Goal: Task Accomplishment & Management: Manage account settings

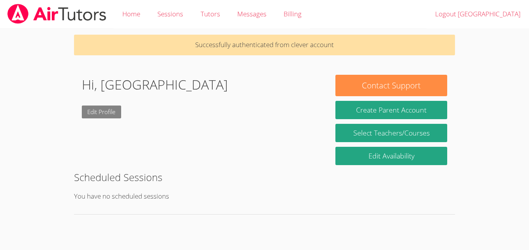
click at [113, 110] on link "Edit Profile" at bounding box center [102, 112] width 40 height 13
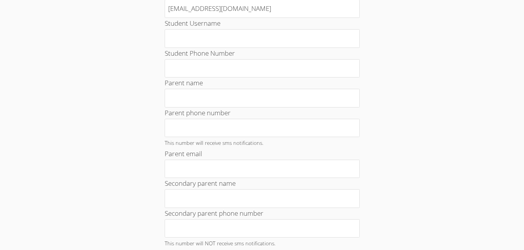
scroll to position [109, 0]
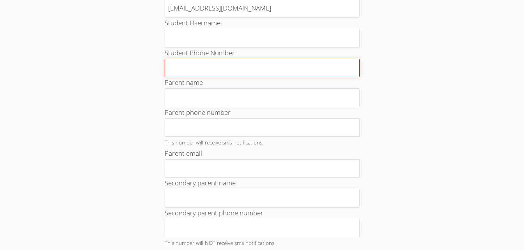
click at [270, 68] on input "Student Phone Number" at bounding box center [262, 68] width 195 height 19
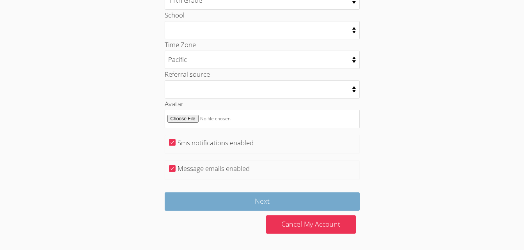
type input "5133725134"
click at [335, 198] on input "Next" at bounding box center [262, 202] width 195 height 18
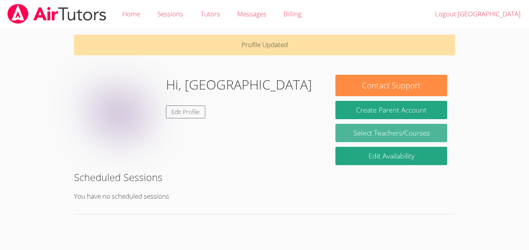
click at [426, 135] on link "Select Teachers/Courses" at bounding box center [392, 133] width 112 height 18
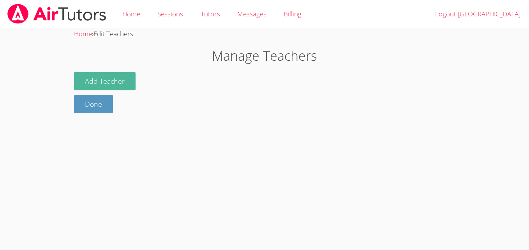
click at [112, 81] on button "Add Teacher" at bounding box center [105, 81] width 62 height 18
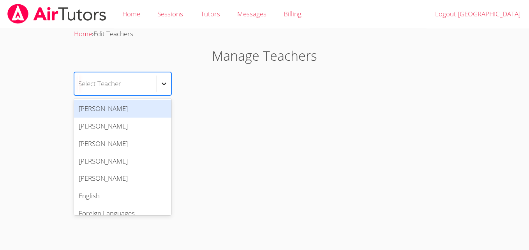
click at [164, 87] on icon at bounding box center [164, 84] width 8 height 8
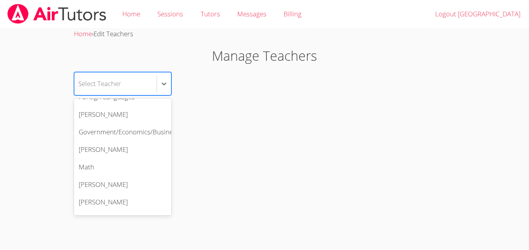
scroll to position [114, 0]
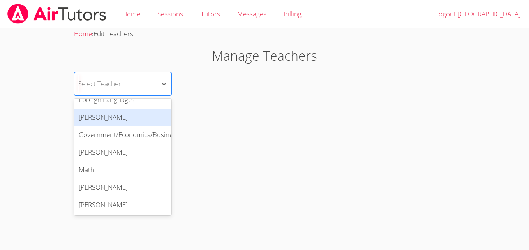
click at [96, 120] on div "[PERSON_NAME]" at bounding box center [122, 118] width 97 height 18
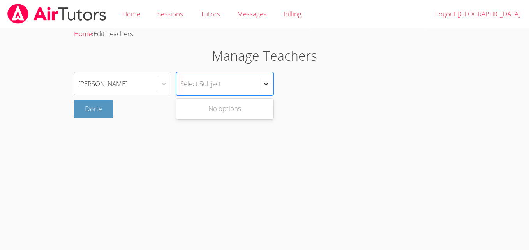
click at [269, 88] on div at bounding box center [266, 84] width 14 height 14
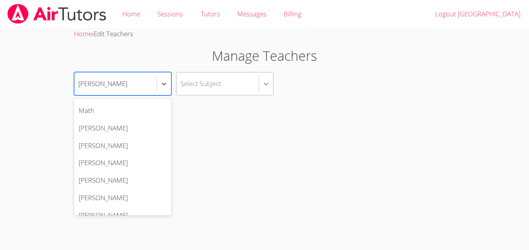
scroll to position [172, 0]
click at [119, 113] on div "Math" at bounding box center [122, 112] width 97 height 18
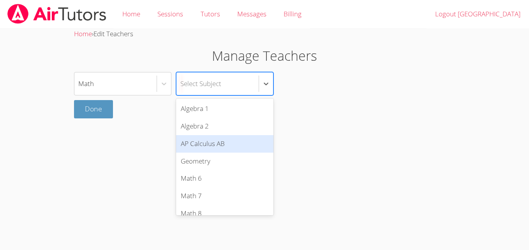
scroll to position [4, 0]
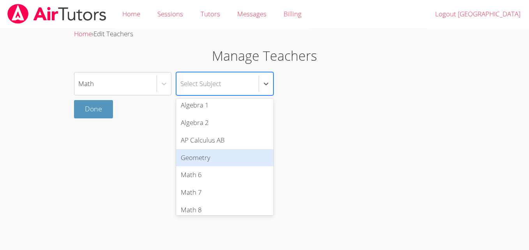
click at [202, 160] on div "Geometry" at bounding box center [224, 158] width 97 height 18
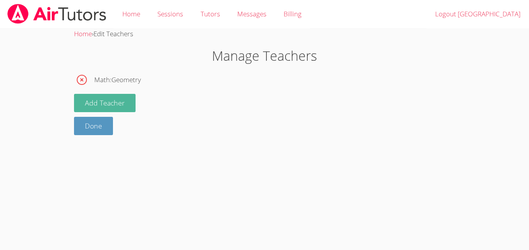
click at [87, 104] on button "Add Teacher" at bounding box center [105, 103] width 62 height 18
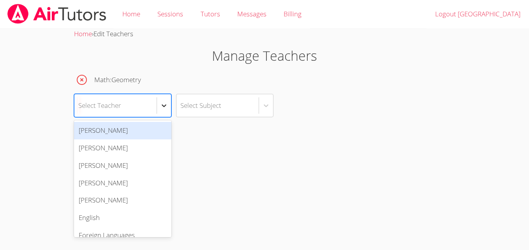
click at [163, 112] on div at bounding box center [164, 106] width 14 height 14
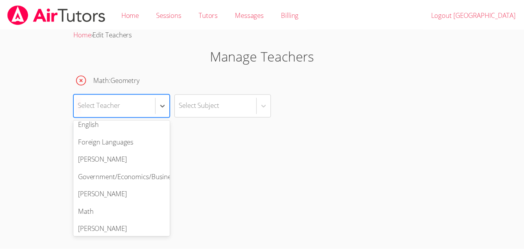
scroll to position [103, 0]
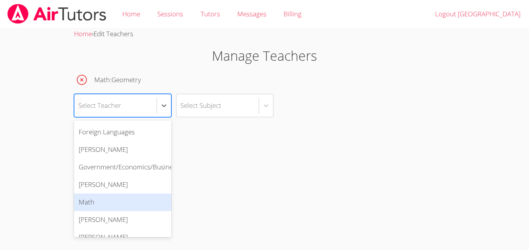
click at [109, 208] on div "Math" at bounding box center [122, 203] width 97 height 18
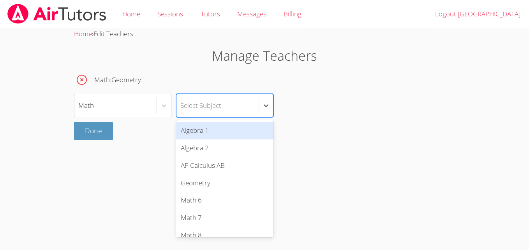
click at [225, 101] on div "Select Subject" at bounding box center [218, 105] width 82 height 23
click at [220, 129] on div "Algebra 1" at bounding box center [224, 131] width 97 height 18
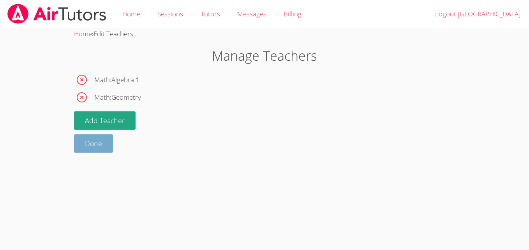
click at [91, 144] on link "Done" at bounding box center [93, 144] width 39 height 18
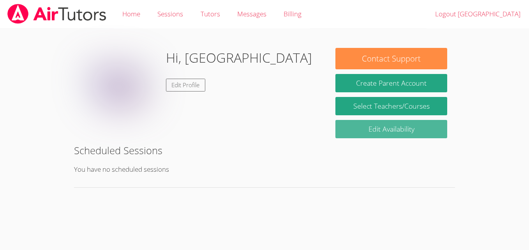
click at [379, 133] on link "Edit Availability" at bounding box center [392, 129] width 112 height 18
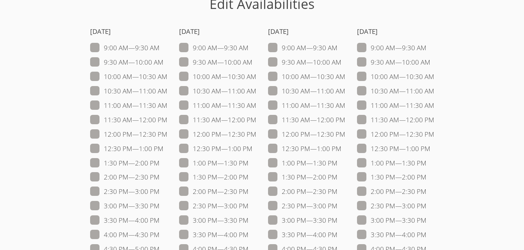
scroll to position [51, 0]
click at [167, 138] on span at bounding box center [167, 135] width 0 height 9
click at [167, 137] on input "12:00 PM — 12:30 PM" at bounding box center [170, 133] width 7 height 7
checkbox input "true"
click at [256, 135] on span at bounding box center [256, 135] width 0 height 9
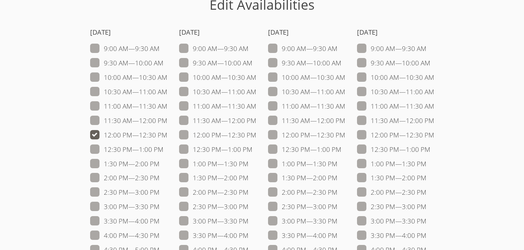
click at [256, 135] on input "12:00 PM — 12:30 PM" at bounding box center [259, 133] width 7 height 7
checkbox input "true"
click at [345, 133] on span at bounding box center [345, 135] width 0 height 9
click at [345, 133] on input "12:00 PM — 12:30 PM" at bounding box center [348, 133] width 7 height 7
checkbox input "true"
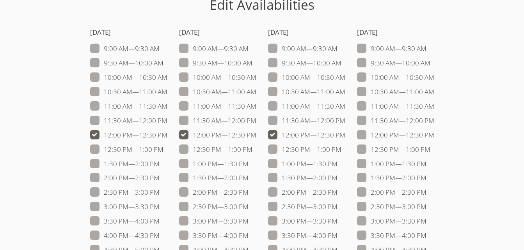
click at [434, 135] on span at bounding box center [434, 135] width 0 height 9
click at [434, 135] on input "12:00 PM — 12:30 PM" at bounding box center [437, 133] width 7 height 7
checkbox input "true"
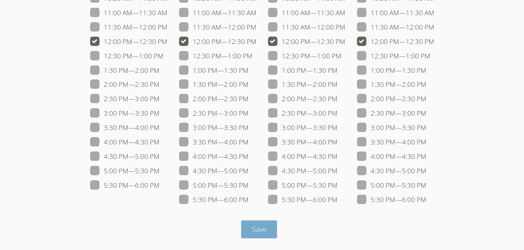
click at [269, 235] on button "Save" at bounding box center [259, 230] width 36 height 18
